Goal: Find specific page/section: Find specific page/section

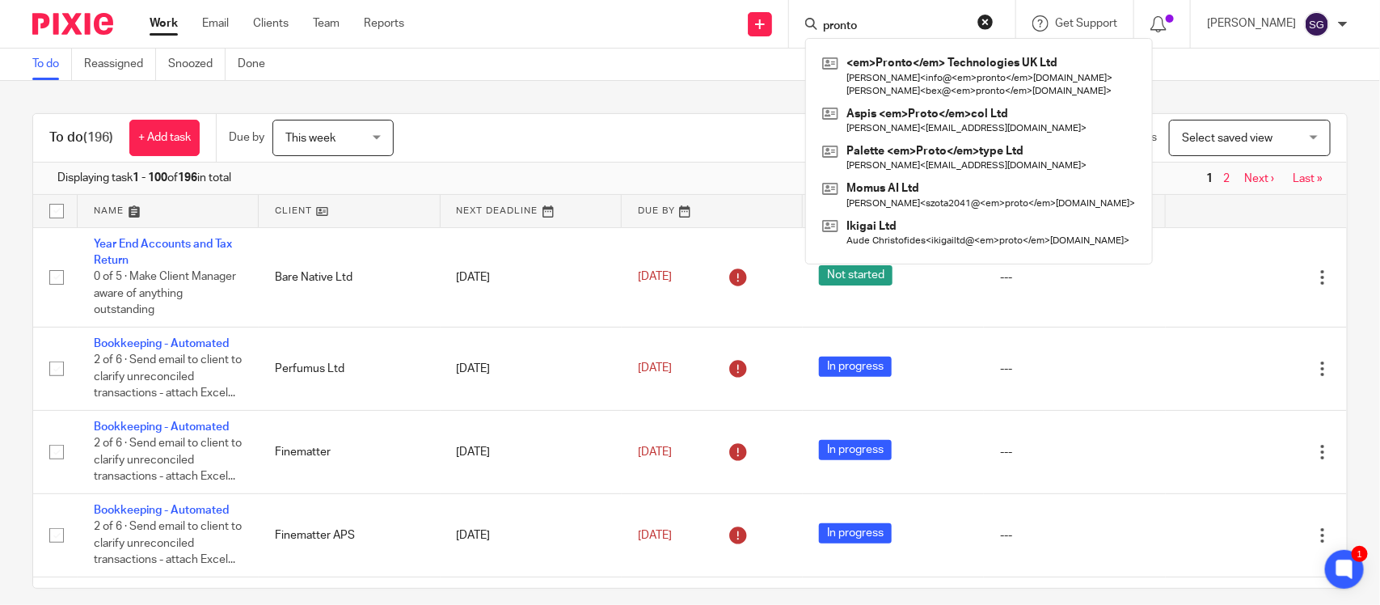
type input "pronto"
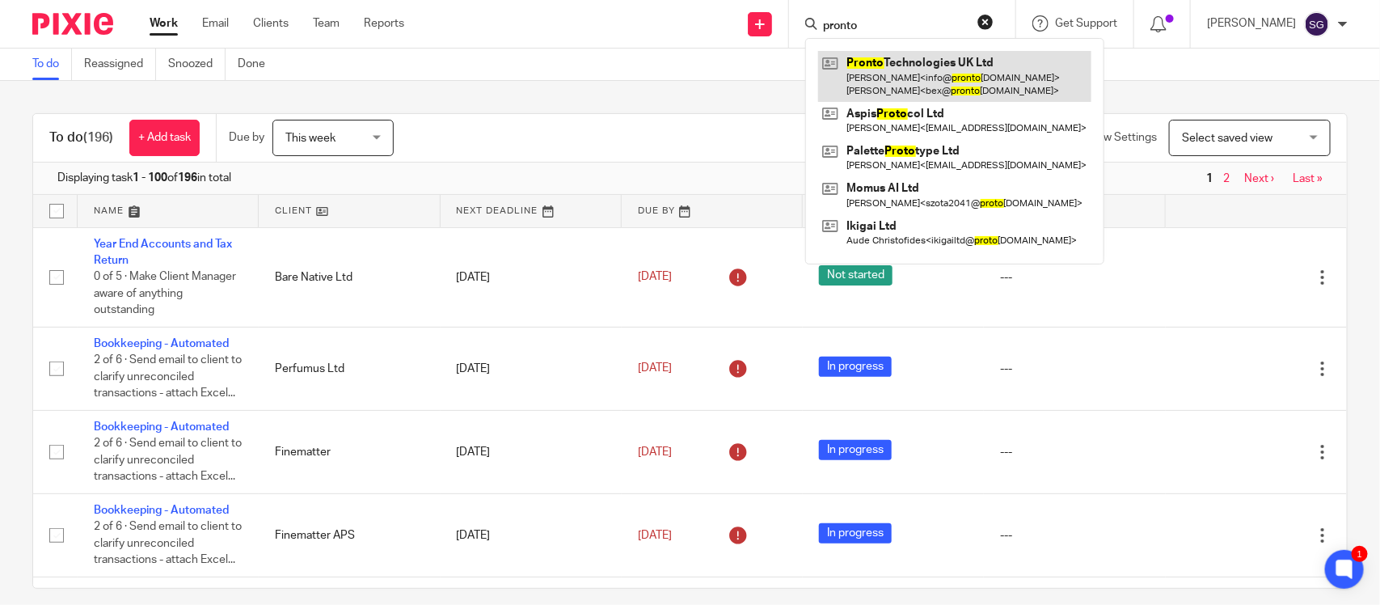
drag, startPoint x: 0, startPoint y: 0, endPoint x: 882, endPoint y: 54, distance: 883.9
click at [882, 54] on link at bounding box center [954, 76] width 273 height 50
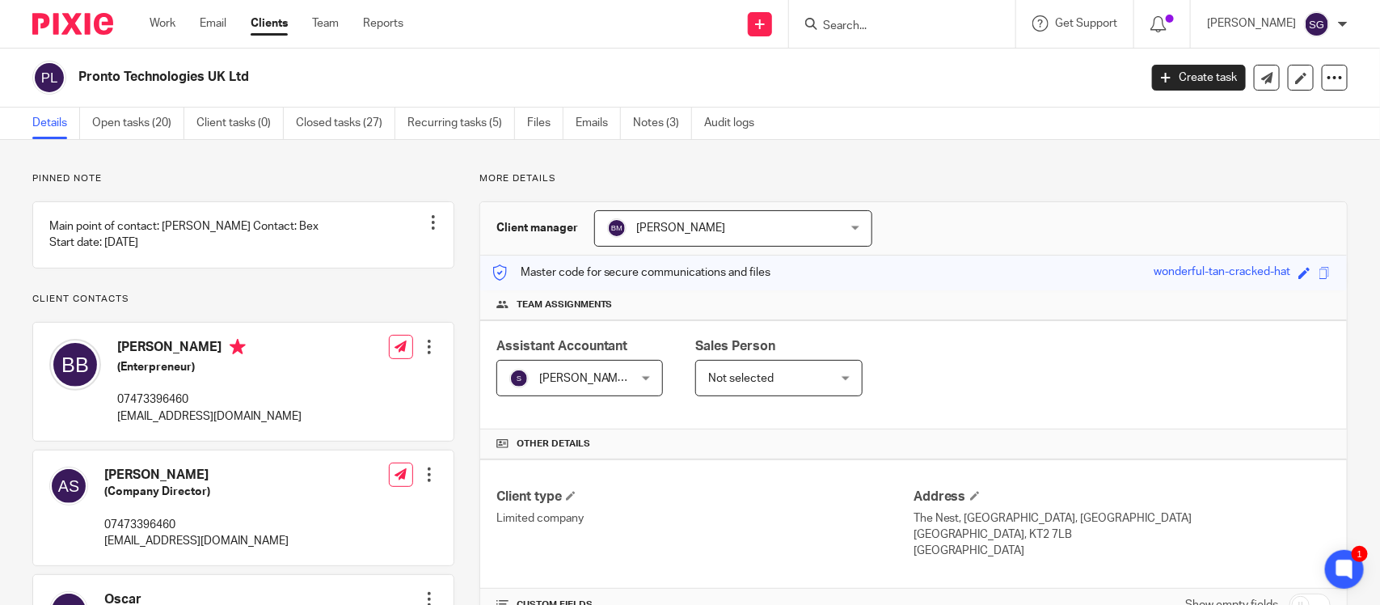
drag, startPoint x: 237, startPoint y: 82, endPoint x: 74, endPoint y: 71, distance: 162.9
click at [74, 71] on div "Pronto Technologies UK Ltd" at bounding box center [580, 78] width 1096 height 34
copy h2 "Pronto Technologies UK Ltd"
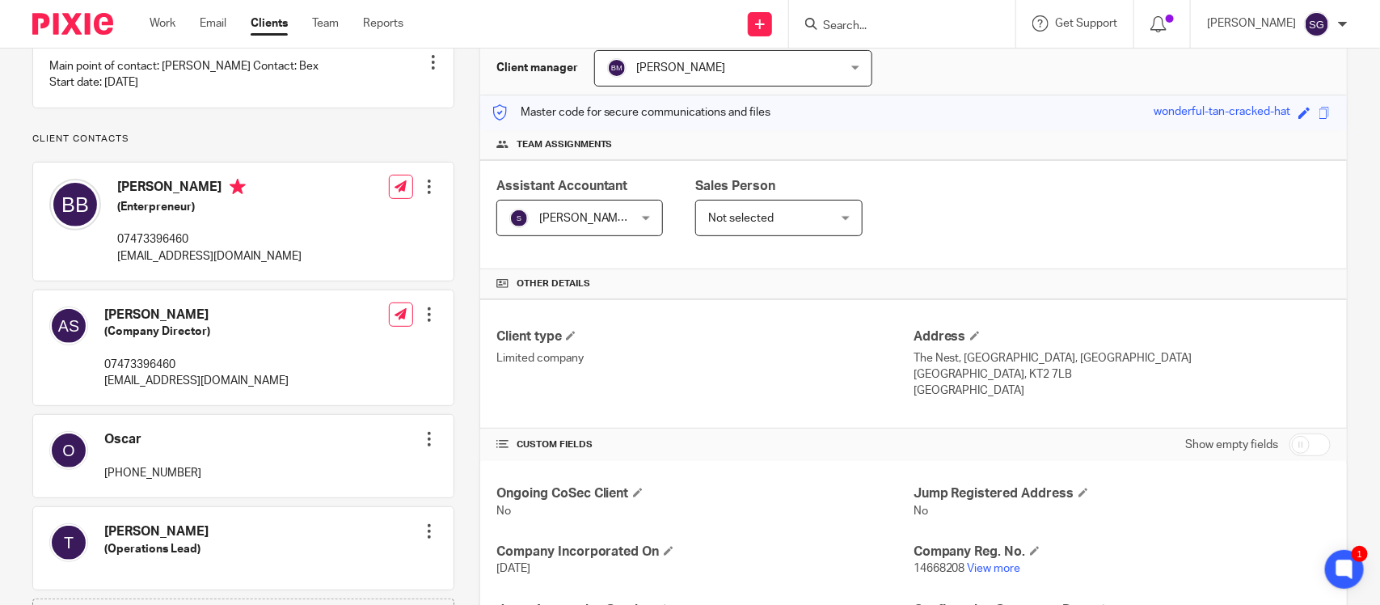
scroll to position [162, 0]
click at [979, 561] on link "View more" at bounding box center [994, 566] width 53 height 11
